Goal: Task Accomplishment & Management: Use online tool/utility

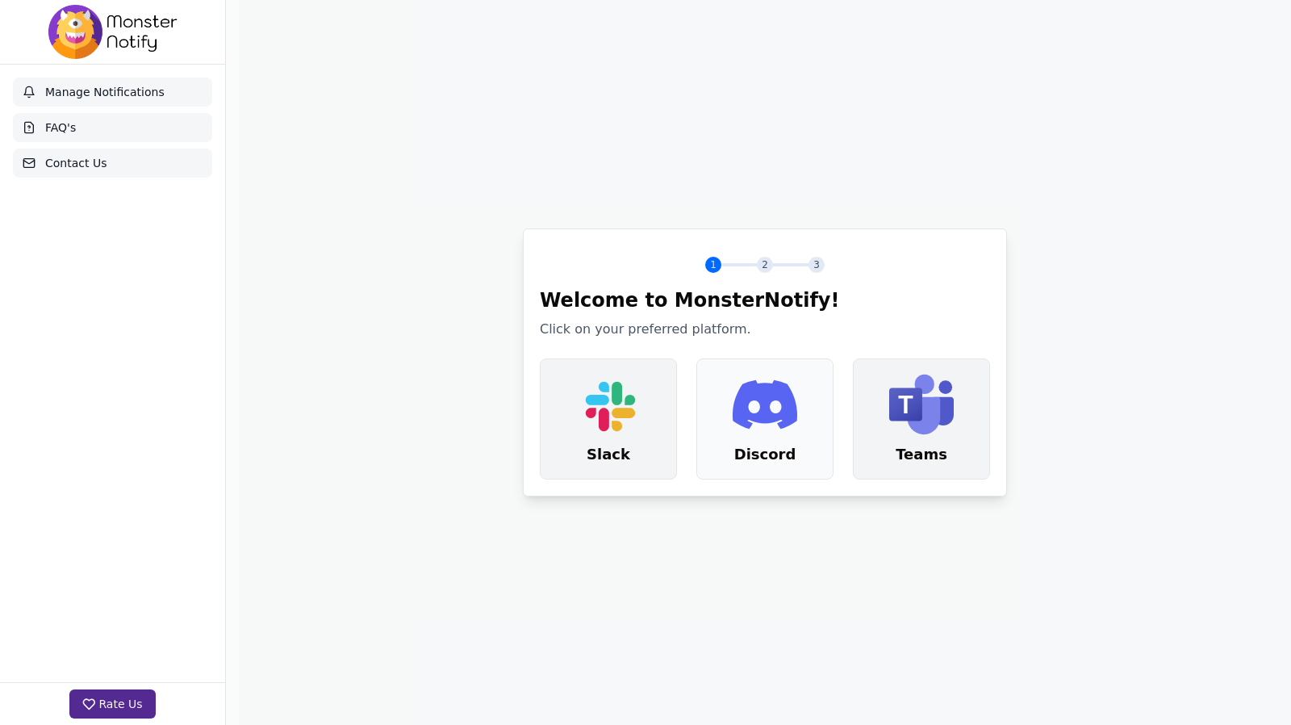
click at [748, 418] on icon at bounding box center [765, 404] width 65 height 49
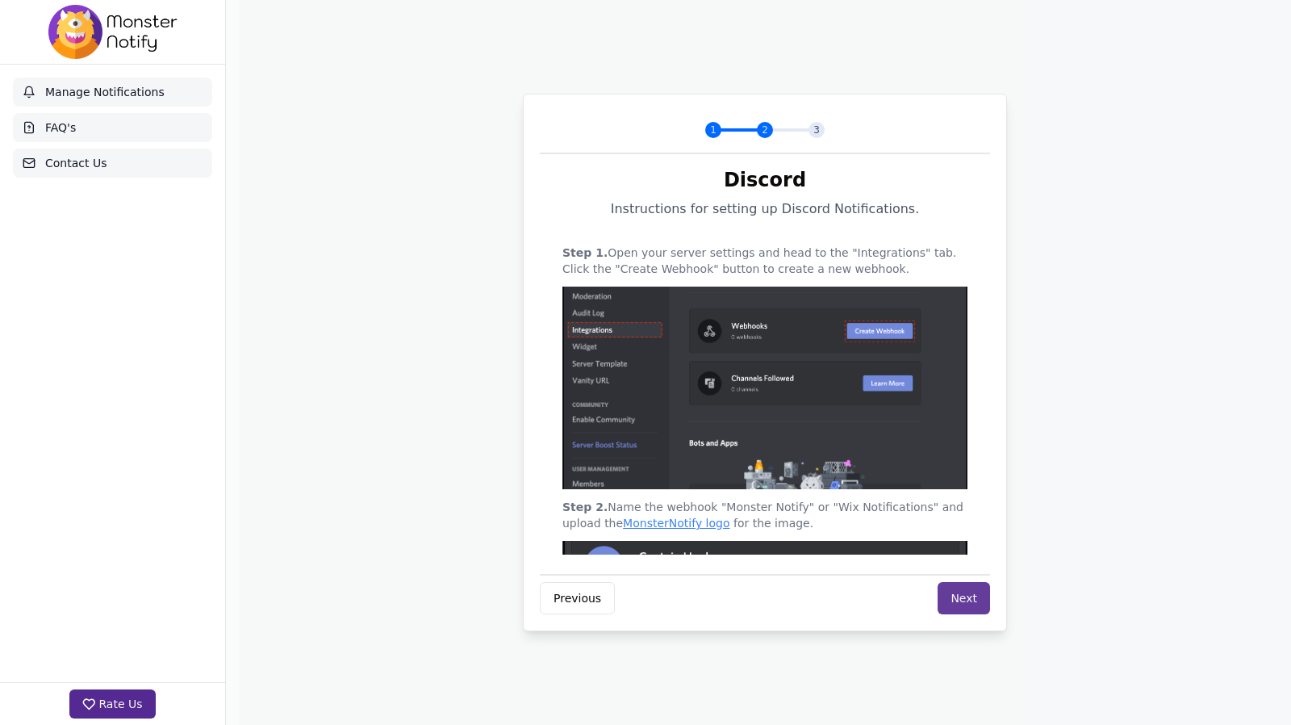
click at [965, 593] on button "Next" at bounding box center [964, 598] width 52 height 32
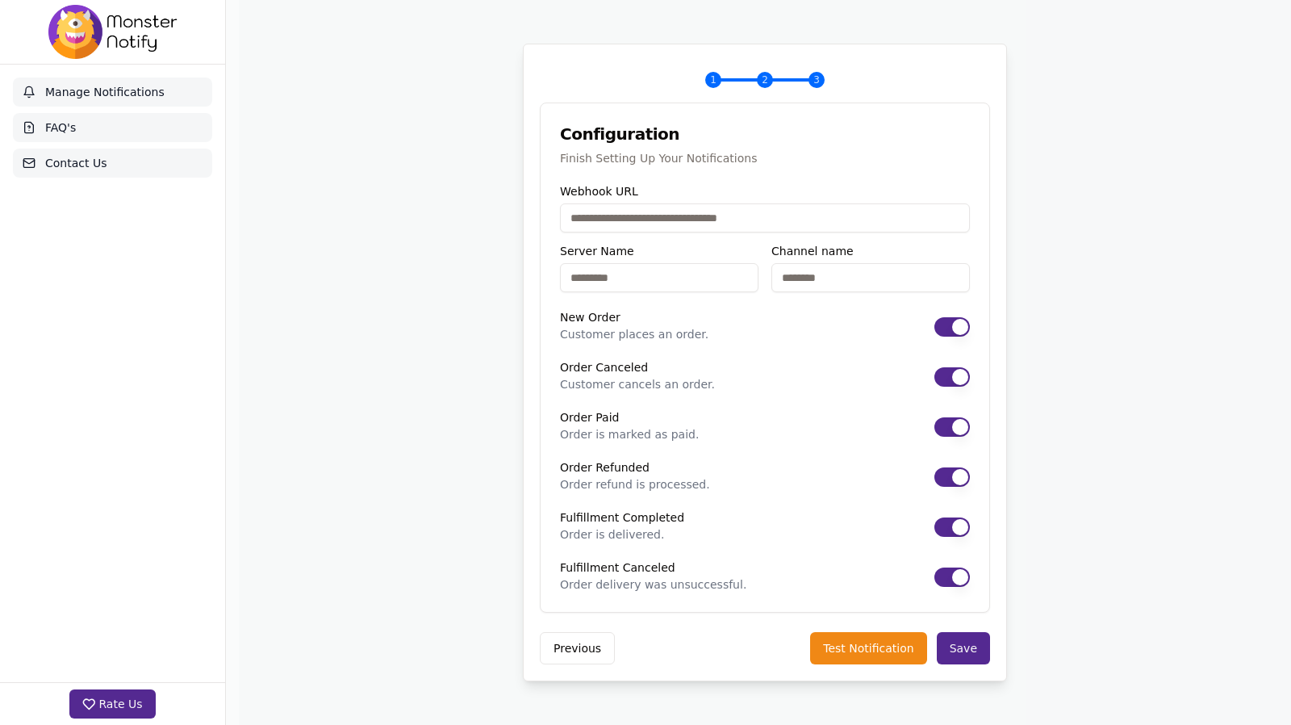
click at [763, 212] on input "Webhook URL" at bounding box center [765, 217] width 410 height 29
click at [567, 645] on button "Previous" at bounding box center [577, 648] width 75 height 32
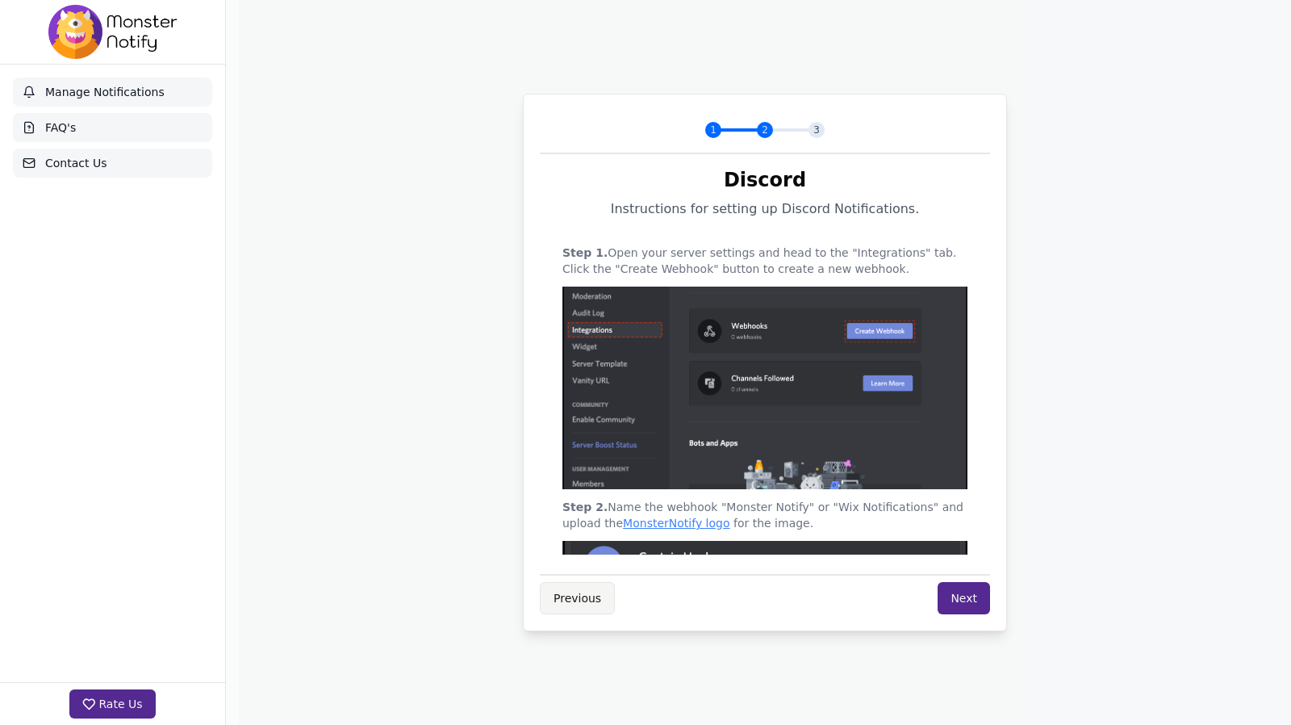
click at [562, 612] on button "Previous" at bounding box center [577, 598] width 75 height 32
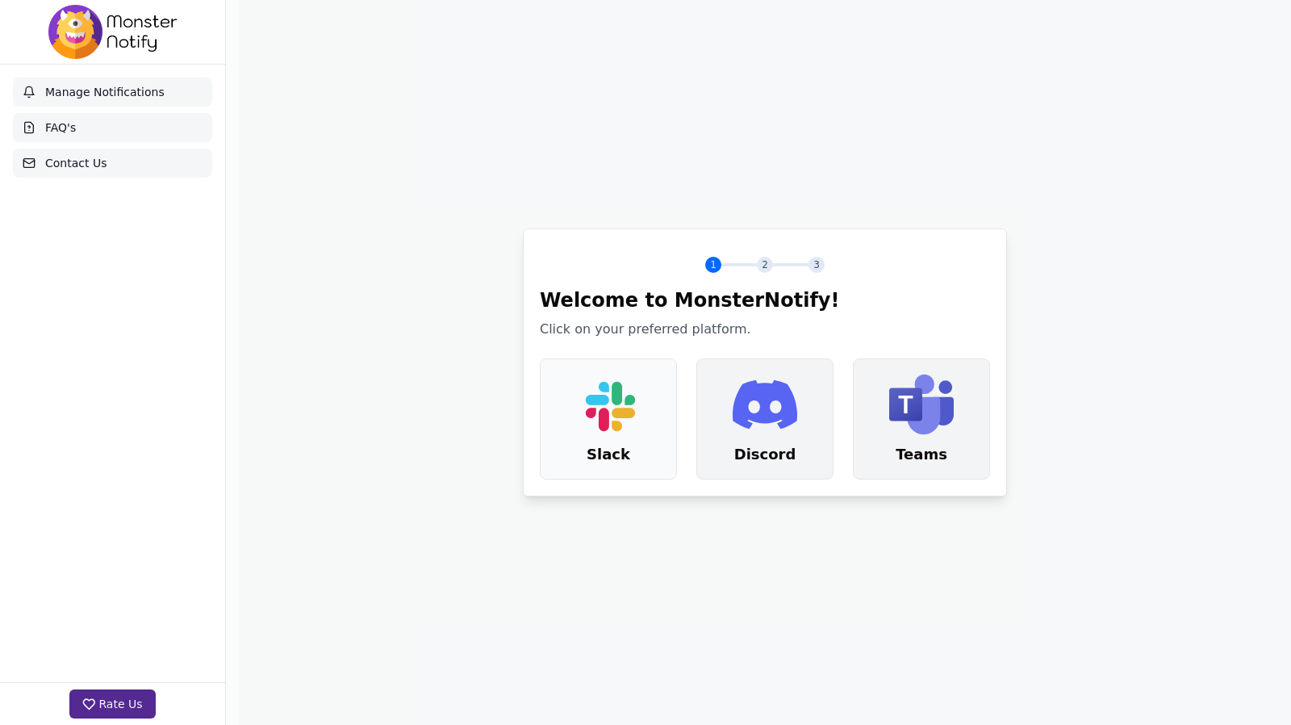
click at [626, 426] on icon ".st0{fill:#E01E5A;} .st1{fill:#36C5F0;} .st2{fill:#2EB67D;} .st3{fill:#ECB22E;}" at bounding box center [608, 404] width 65 height 65
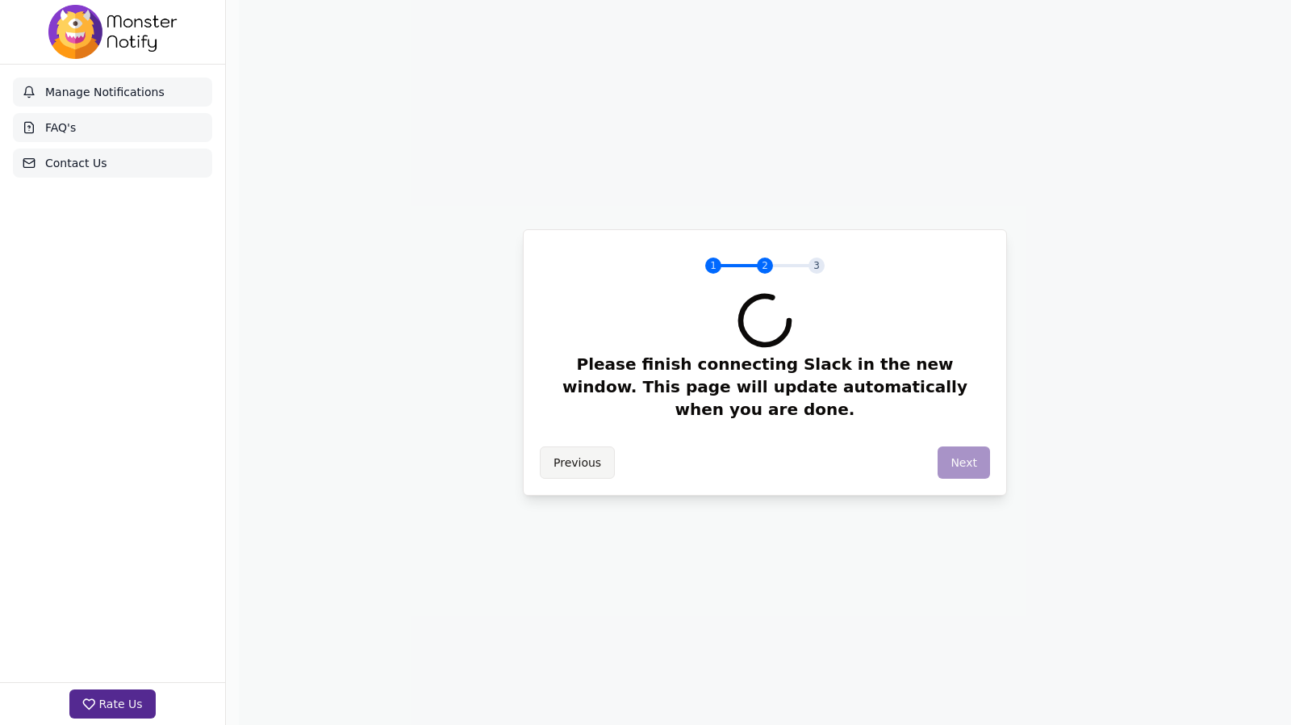
click at [580, 452] on button "Previous" at bounding box center [577, 462] width 75 height 32
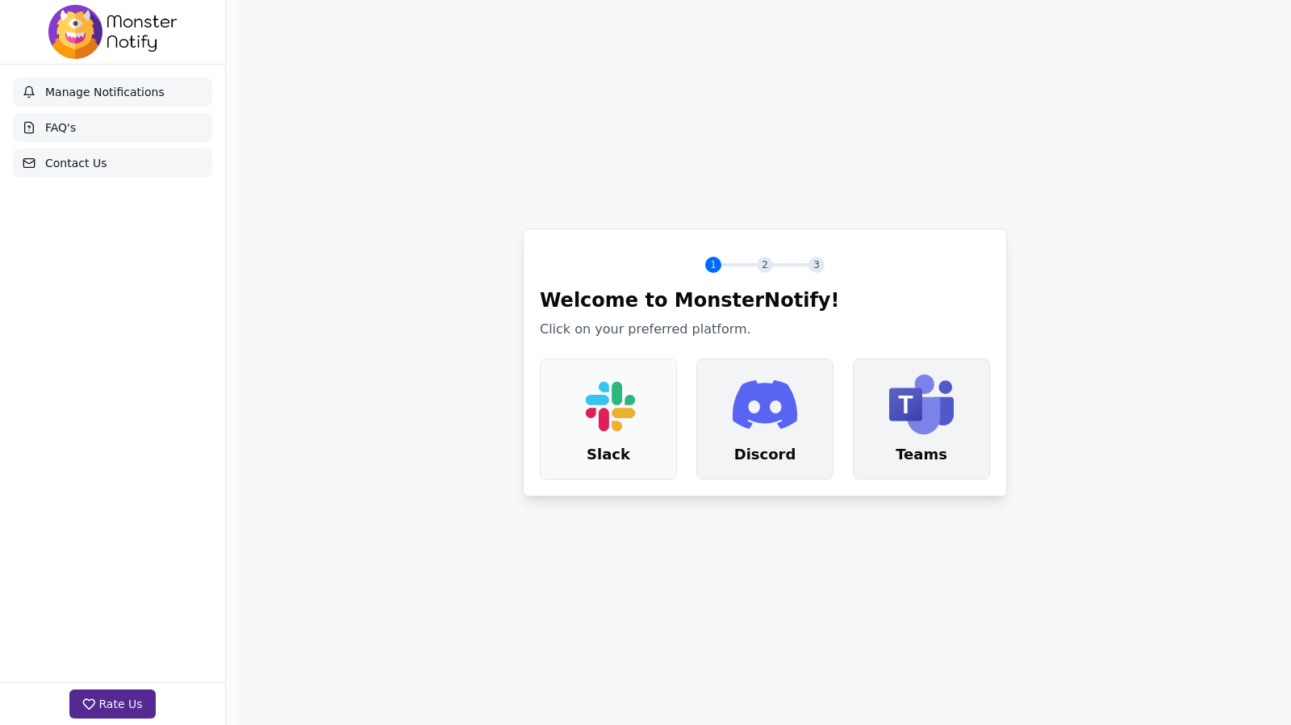
click at [571, 432] on div ".st0{fill:#E01E5A;} .st1{fill:#36C5F0;} .st2{fill:#2EB67D;} .st3{fill:#ECB22E;}…" at bounding box center [609, 418] width 136 height 119
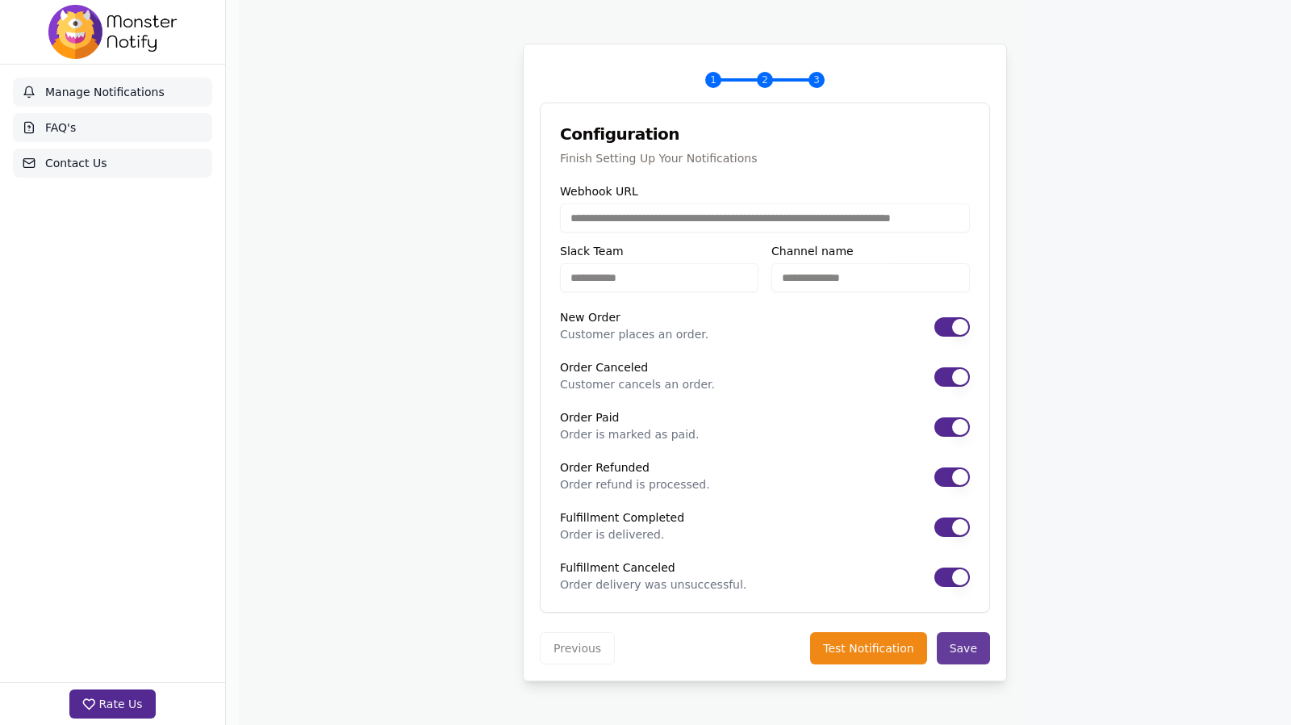
click at [964, 652] on button "Save" at bounding box center [963, 648] width 53 height 32
